Goal: Task Accomplishment & Management: Use online tool/utility

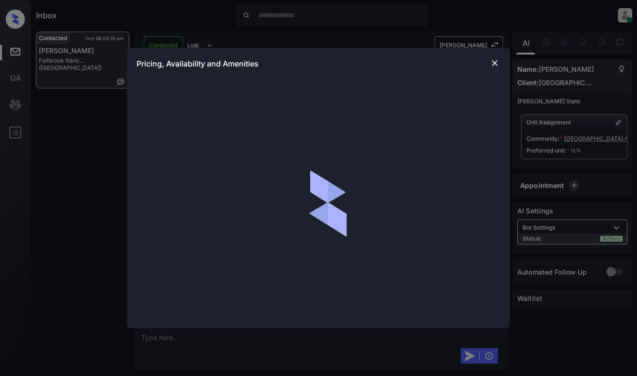
scroll to position [556, 0]
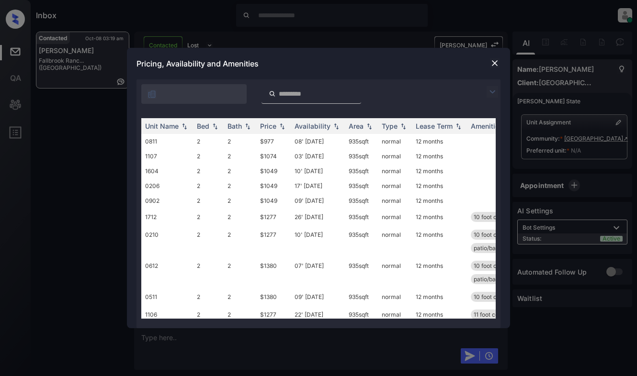
click at [491, 92] on img at bounding box center [492, 91] width 11 height 11
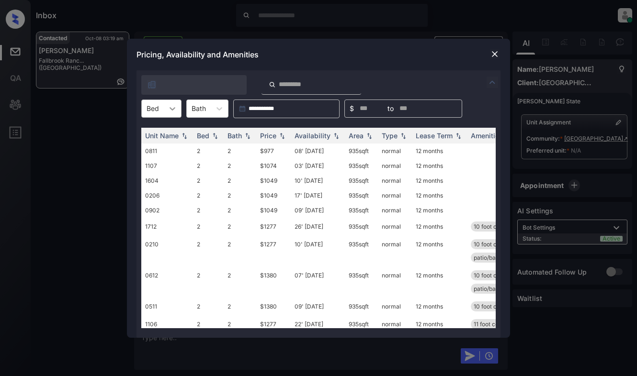
click at [172, 103] on div at bounding box center [172, 108] width 17 height 17
click at [164, 132] on div "2" at bounding box center [161, 132] width 40 height 17
type input "*"
click at [266, 136] on div "Price" at bounding box center [268, 136] width 16 height 8
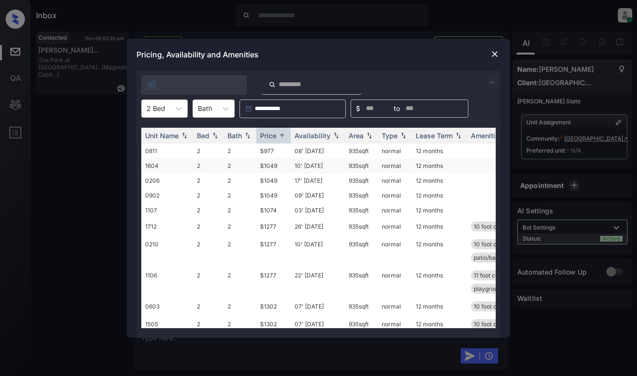
click at [271, 162] on td "$1049" at bounding box center [273, 166] width 34 height 15
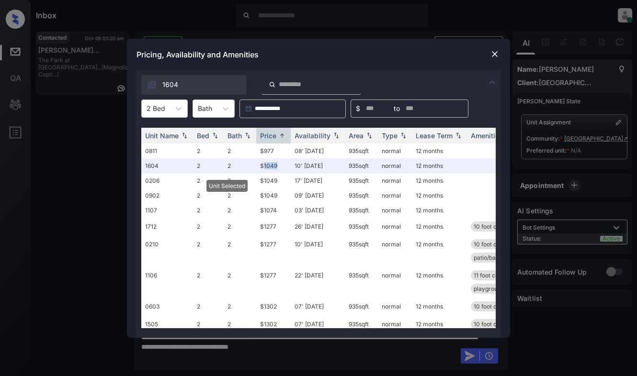
click at [494, 55] on img at bounding box center [495, 54] width 10 height 10
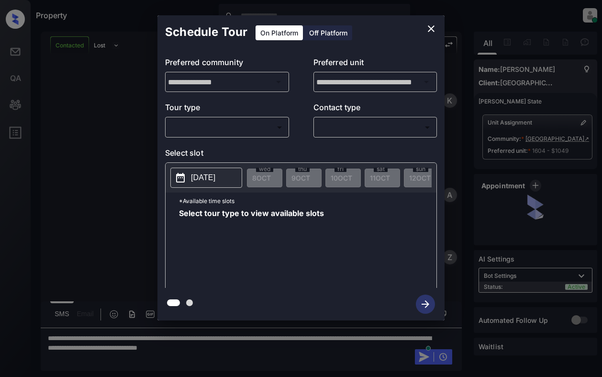
scroll to position [1645, 0]
click at [249, 120] on body "Property Dominic Ceralde Online Set yourself offline Set yourself on break Prof…" at bounding box center [301, 188] width 602 height 377
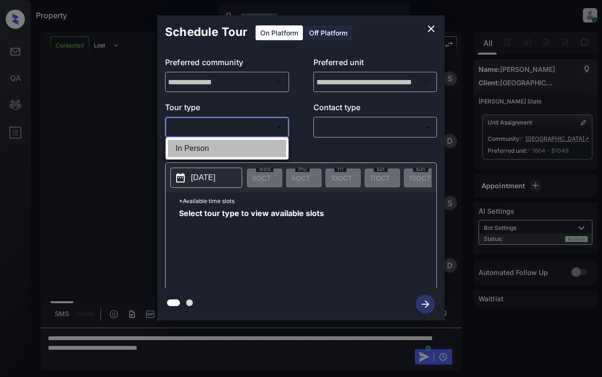
click at [248, 147] on li "In Person" at bounding box center [227, 148] width 118 height 17
type input "********"
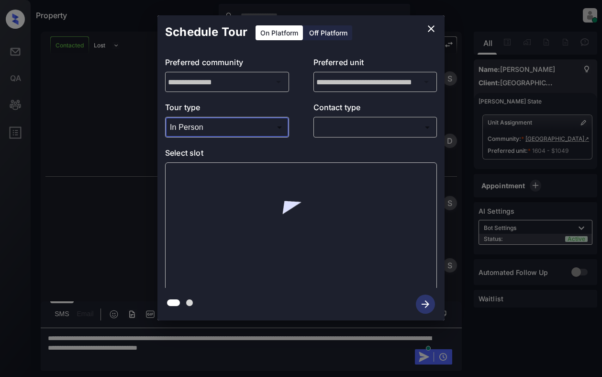
scroll to position [1769, 0]
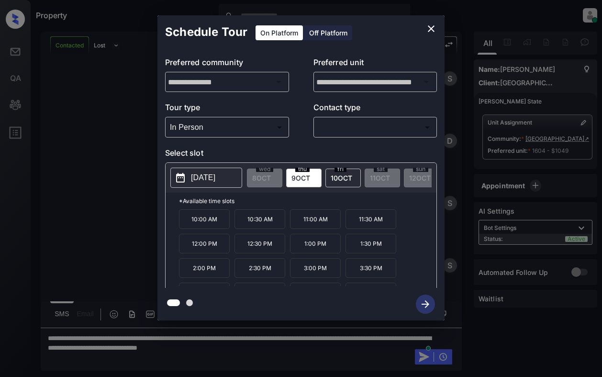
click at [236, 204] on p "*Available time slots" at bounding box center [308, 201] width 258 height 17
click at [215, 177] on p "2025-10-09" at bounding box center [203, 177] width 24 height 11
click at [434, 28] on icon "close" at bounding box center [431, 28] width 11 height 11
